Goal: Navigation & Orientation: Find specific page/section

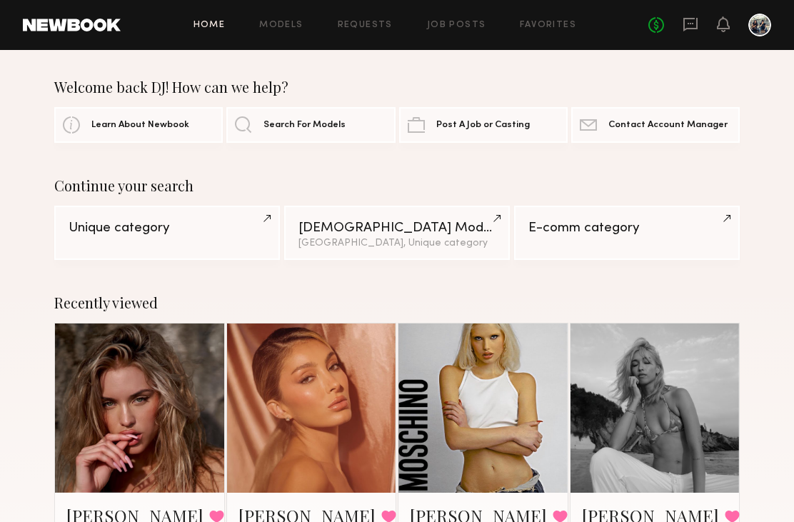
click at [690, 32] on link at bounding box center [691, 25] width 16 height 18
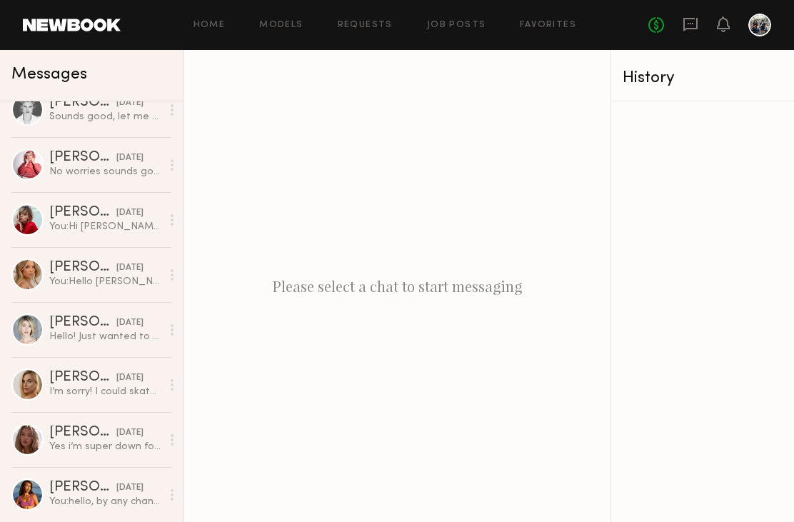
scroll to position [129, 0]
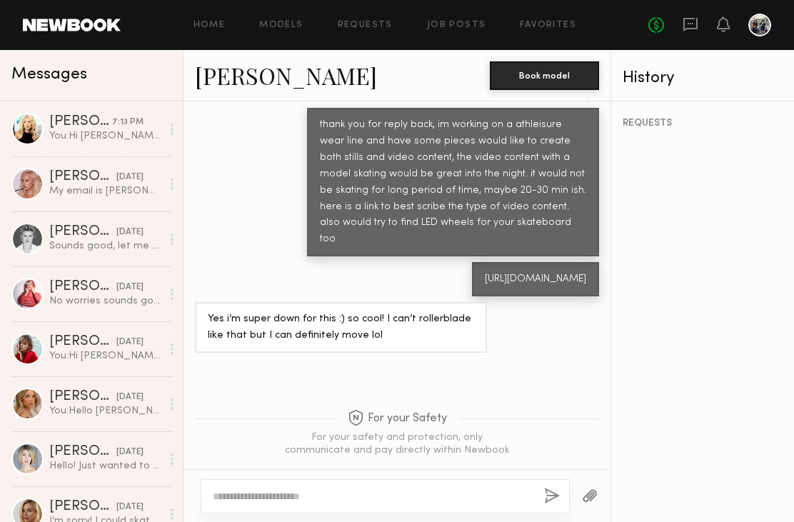
scroll to position [1018, 0]
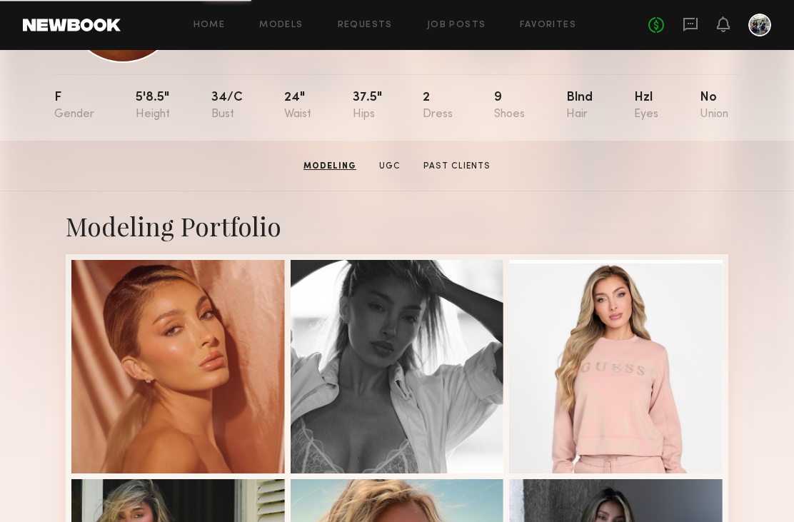
scroll to position [107, 0]
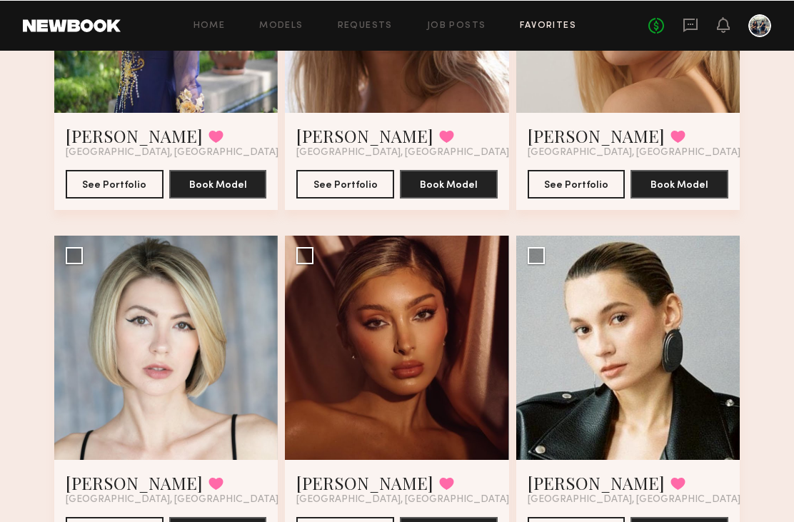
scroll to position [221, 0]
